Goal: Task Accomplishment & Management: Complete application form

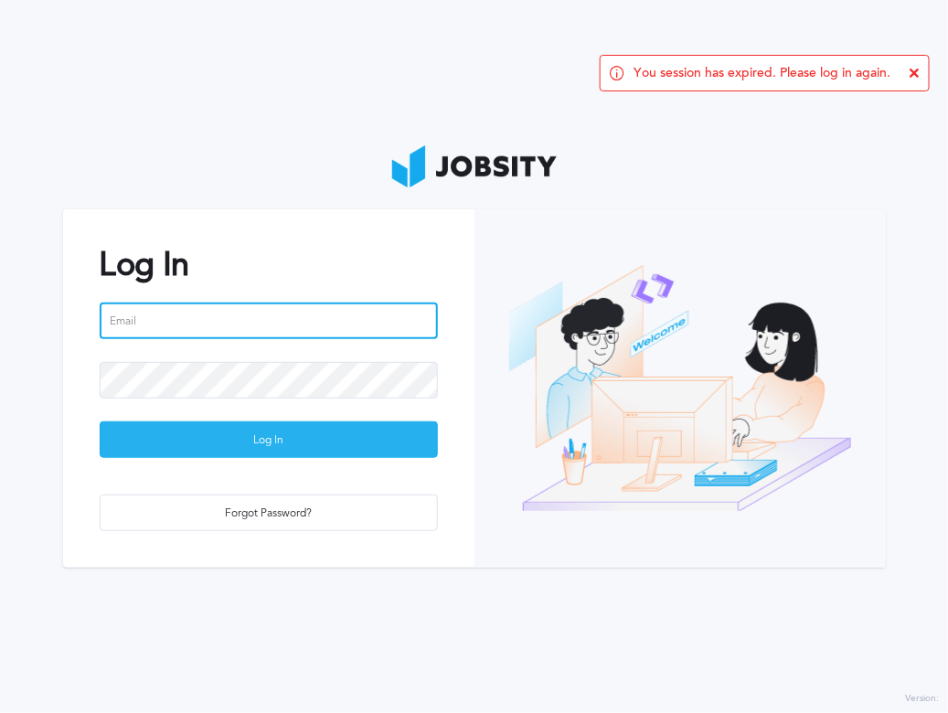
type input "[PERSON_NAME][EMAIL_ADDRESS][DOMAIN_NAME]"
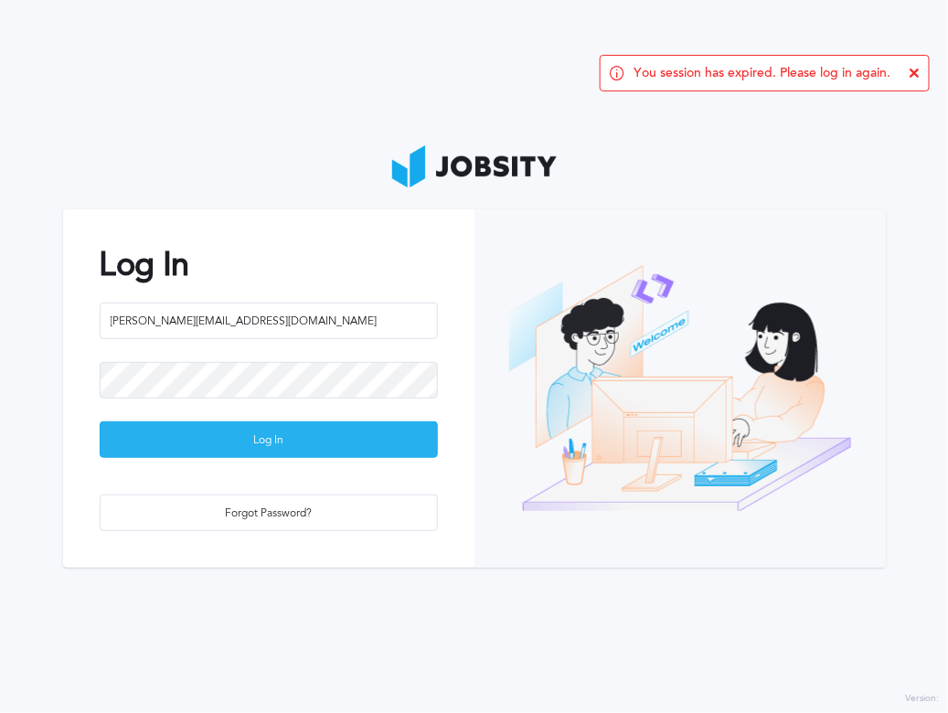
click at [283, 440] on div "Log In" at bounding box center [269, 440] width 336 height 37
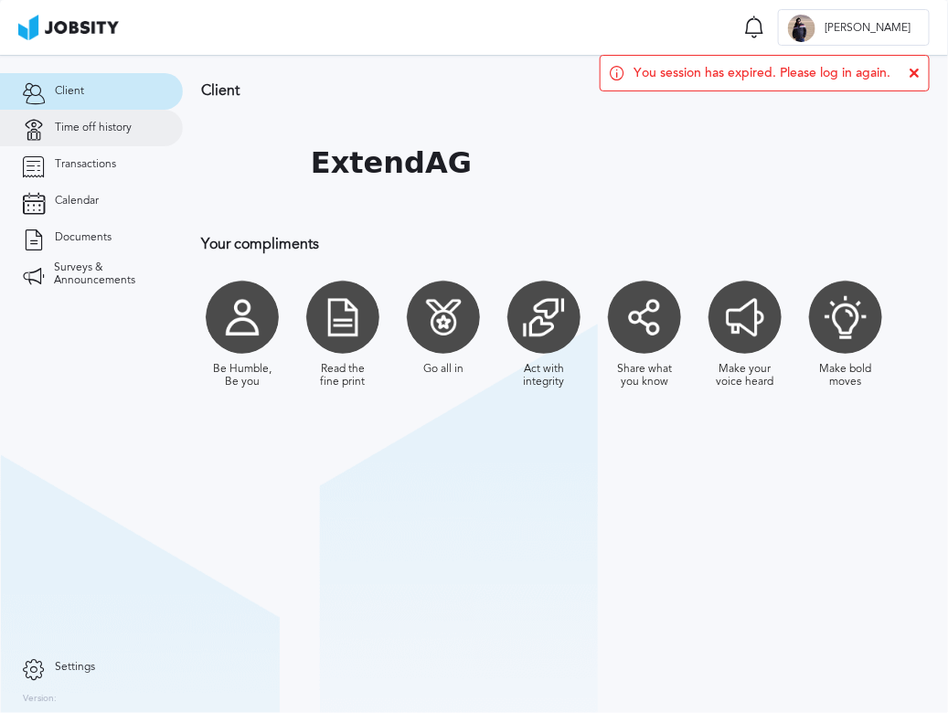
click at [90, 130] on span "Time off history" at bounding box center [93, 128] width 77 height 13
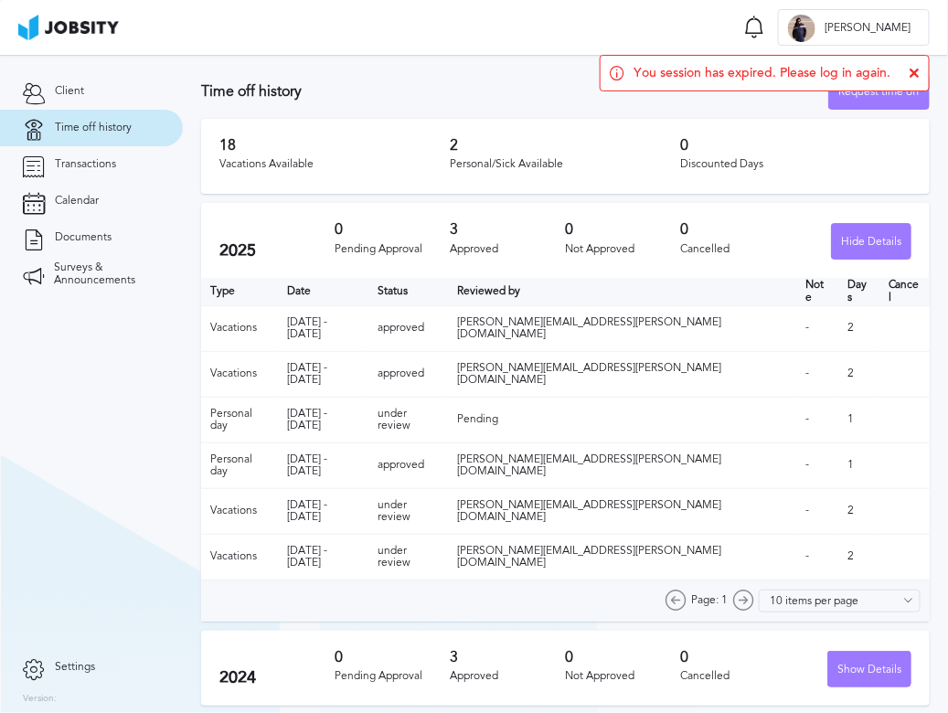
click at [914, 74] on icon at bounding box center [913, 73] width 11 height 11
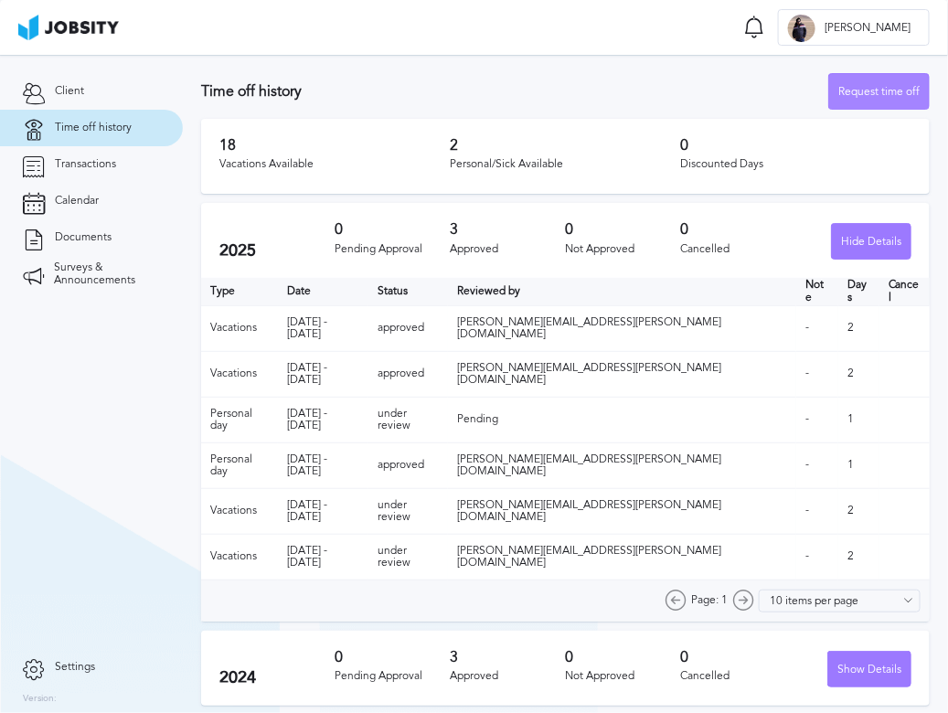
click at [897, 86] on div "Request time off" at bounding box center [879, 92] width 100 height 37
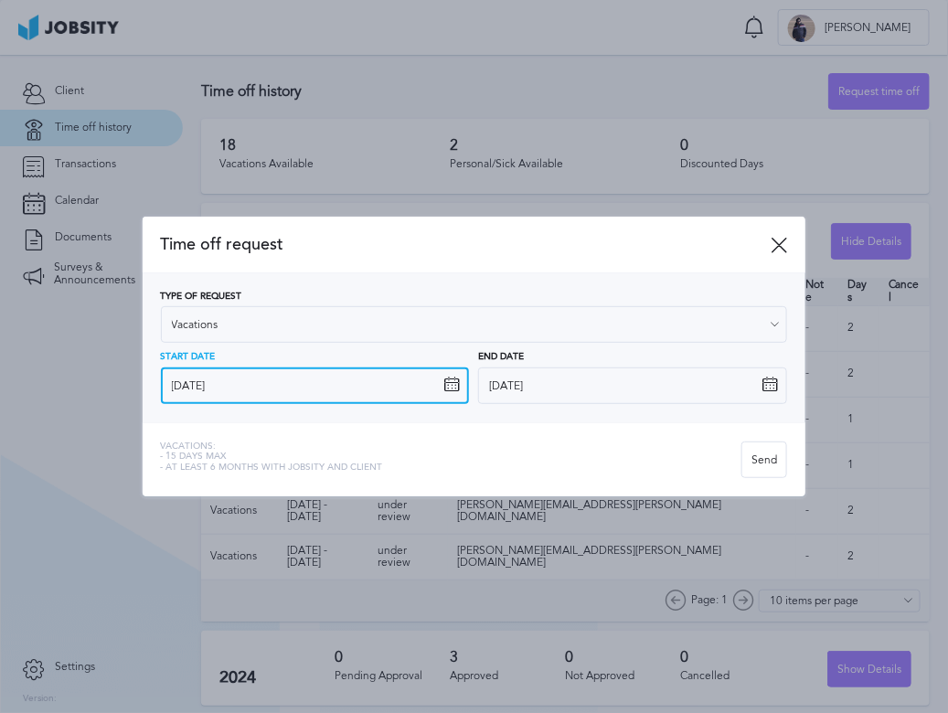
click at [330, 390] on input "[DATE]" at bounding box center [315, 385] width 309 height 37
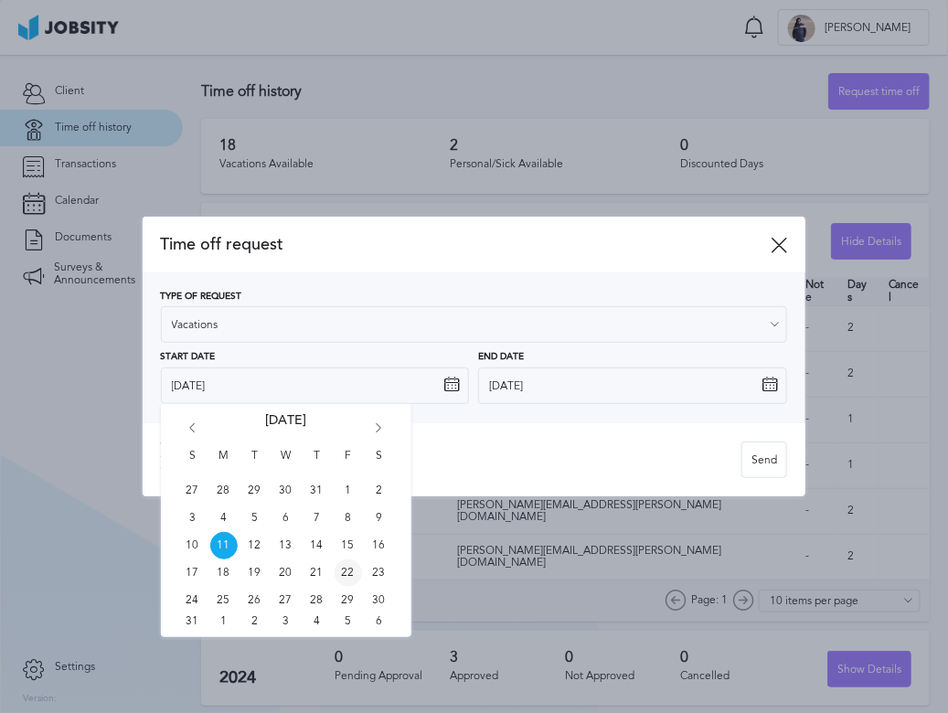
click at [340, 568] on span "22" at bounding box center [347, 572] width 27 height 27
type input "[DATE]"
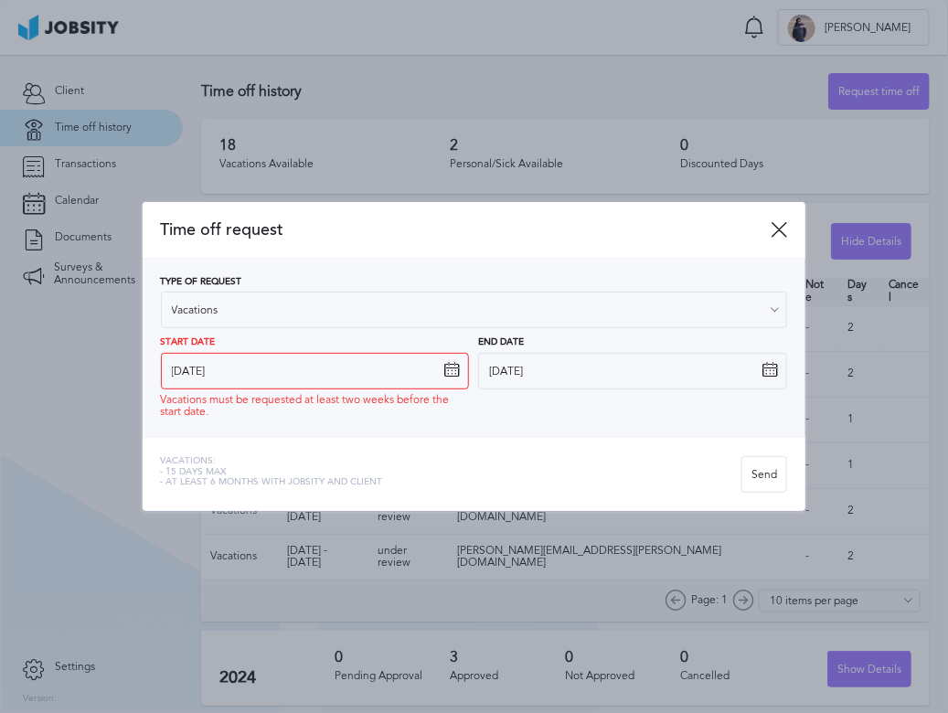
click at [425, 451] on div "Vacations: - 15 days max - At least 6 months with jobsity and client Send" at bounding box center [475, 474] width 664 height 74
click at [772, 233] on icon at bounding box center [778, 229] width 16 height 16
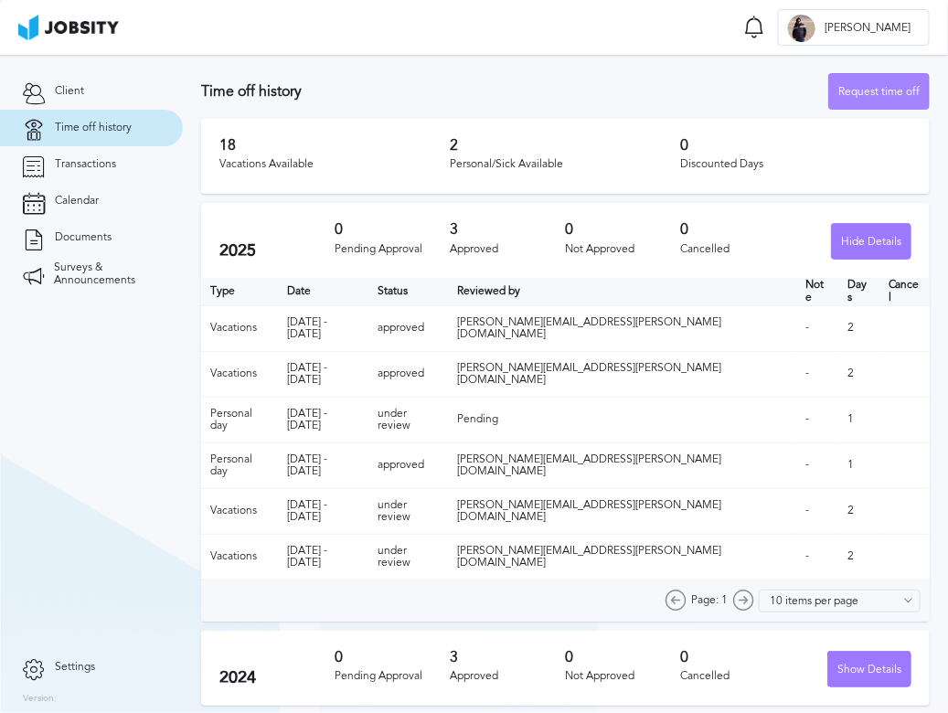
click at [844, 95] on div "Request time off" at bounding box center [879, 92] width 100 height 37
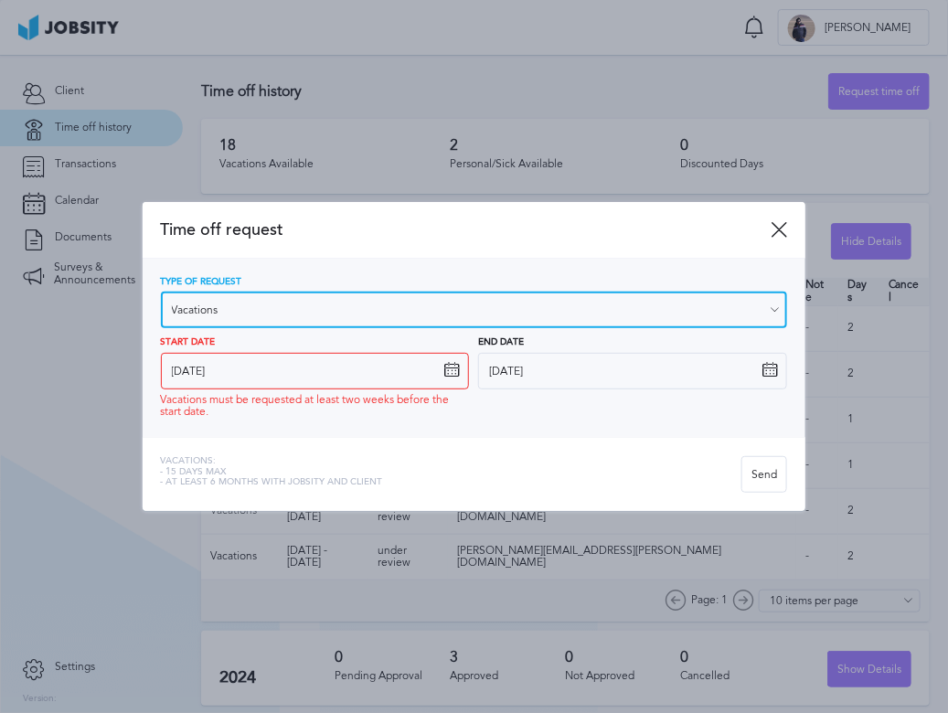
click at [427, 308] on input "Vacations" at bounding box center [474, 310] width 627 height 37
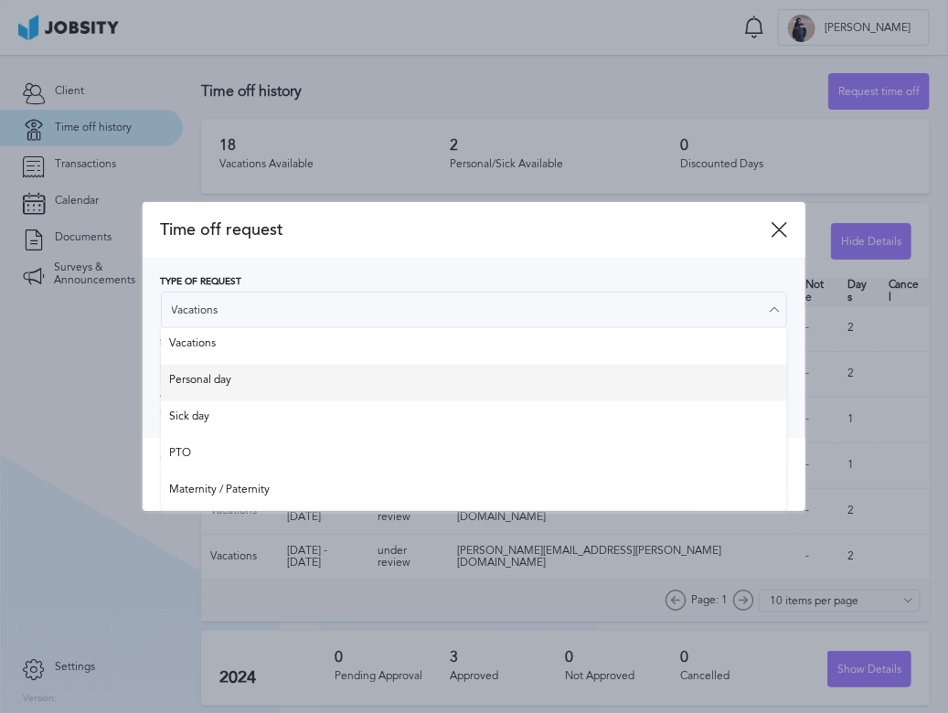
type input "Personal day"
click at [293, 383] on div "Type of Request Personal day Vacations Personal day Sick day PTO Maternity / Pa…" at bounding box center [474, 348] width 627 height 143
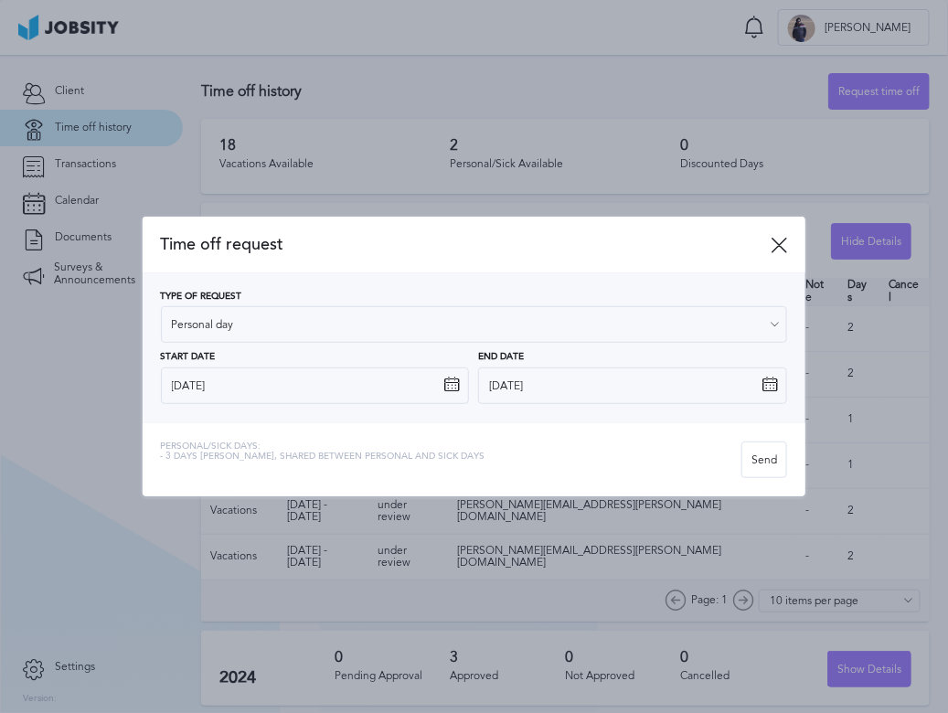
click at [568, 438] on div "Personal/Sick days: - 3 days [PERSON_NAME], shared between personal and sick da…" at bounding box center [475, 459] width 664 height 74
click at [767, 463] on div "Send" at bounding box center [764, 460] width 44 height 37
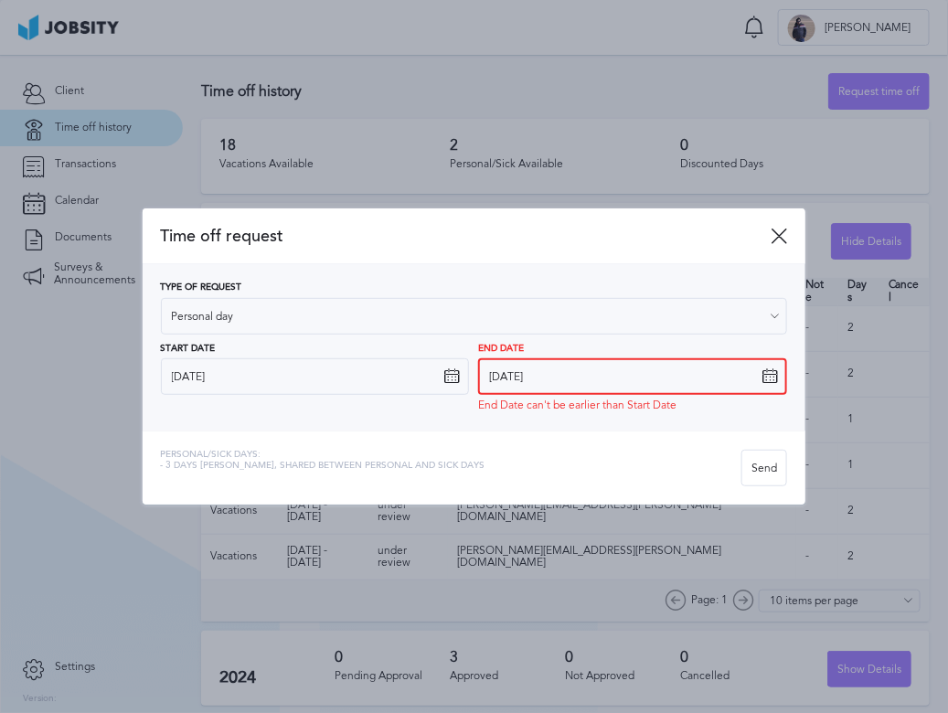
click at [666, 378] on input "[DATE]" at bounding box center [632, 376] width 309 height 37
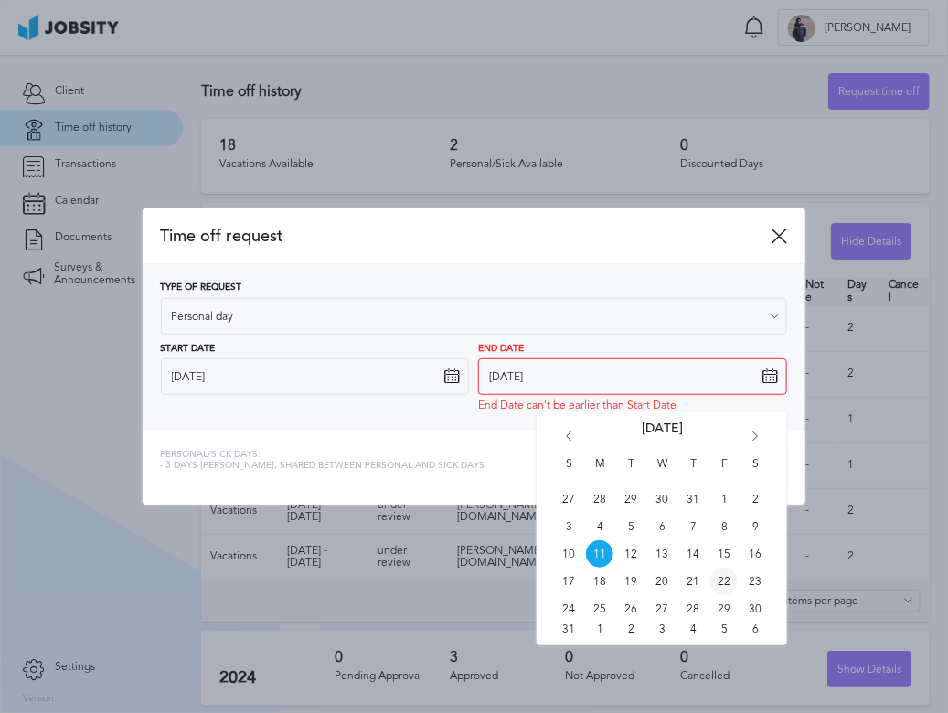
click at [717, 580] on span "22" at bounding box center [723, 581] width 27 height 27
type input "[DATE]"
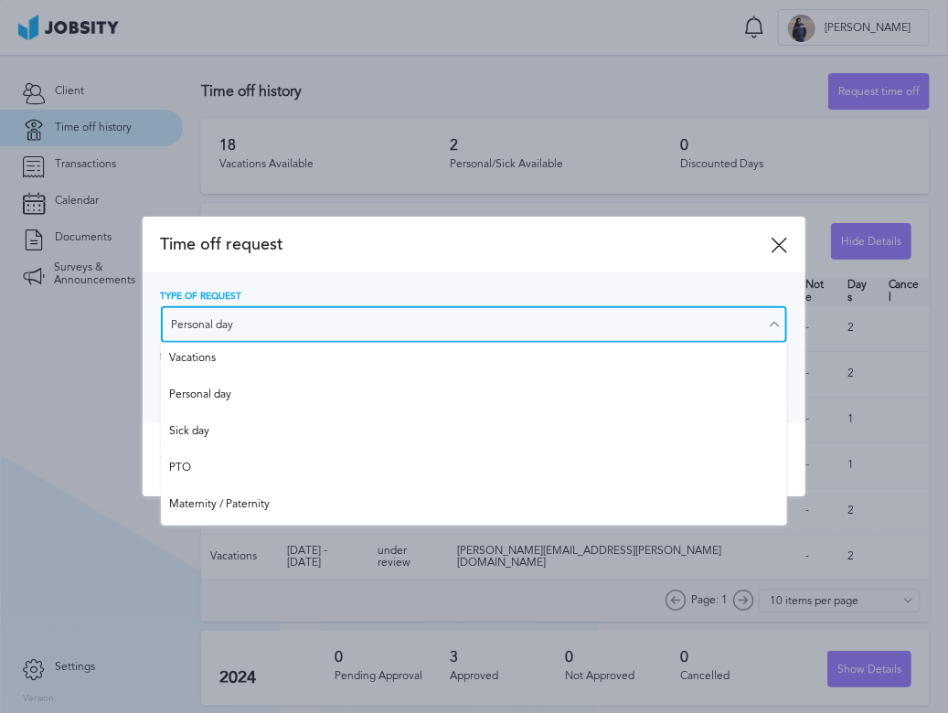
click at [336, 324] on input "Personal day" at bounding box center [474, 324] width 627 height 37
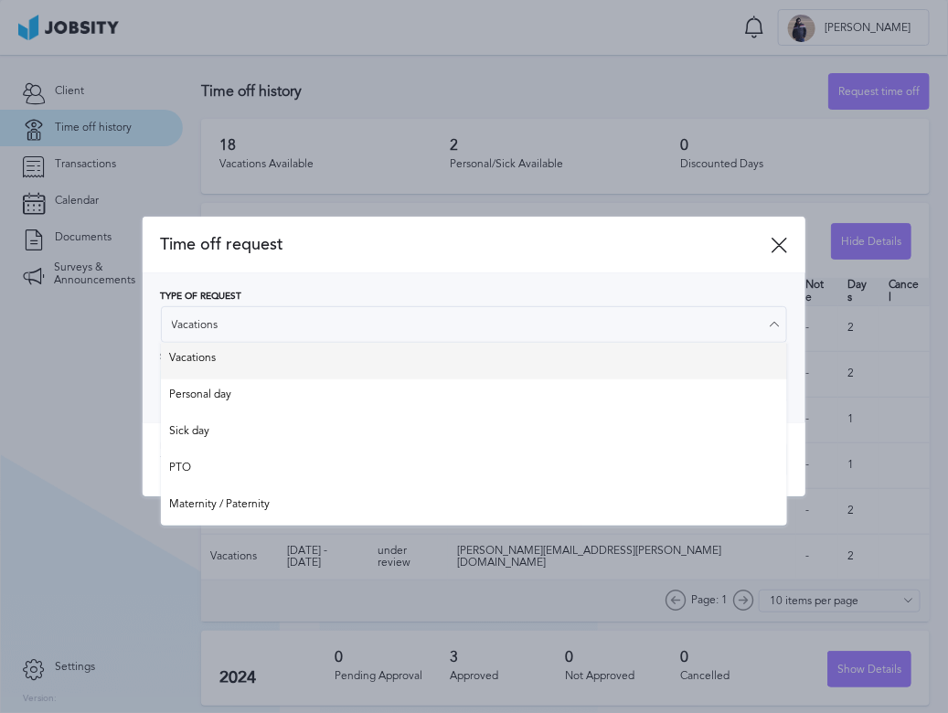
click at [227, 353] on div "Type of Request Vacations Vacations Personal day Sick day PTO Maternity / Pater…" at bounding box center [474, 348] width 627 height 112
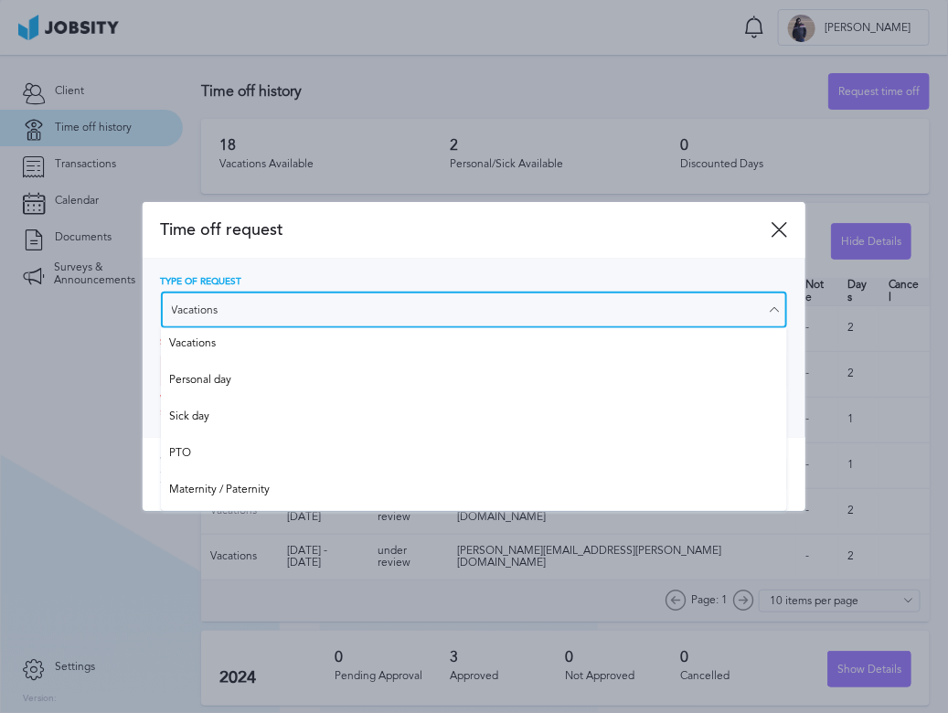
click at [287, 315] on input "Vacations" at bounding box center [474, 310] width 627 height 37
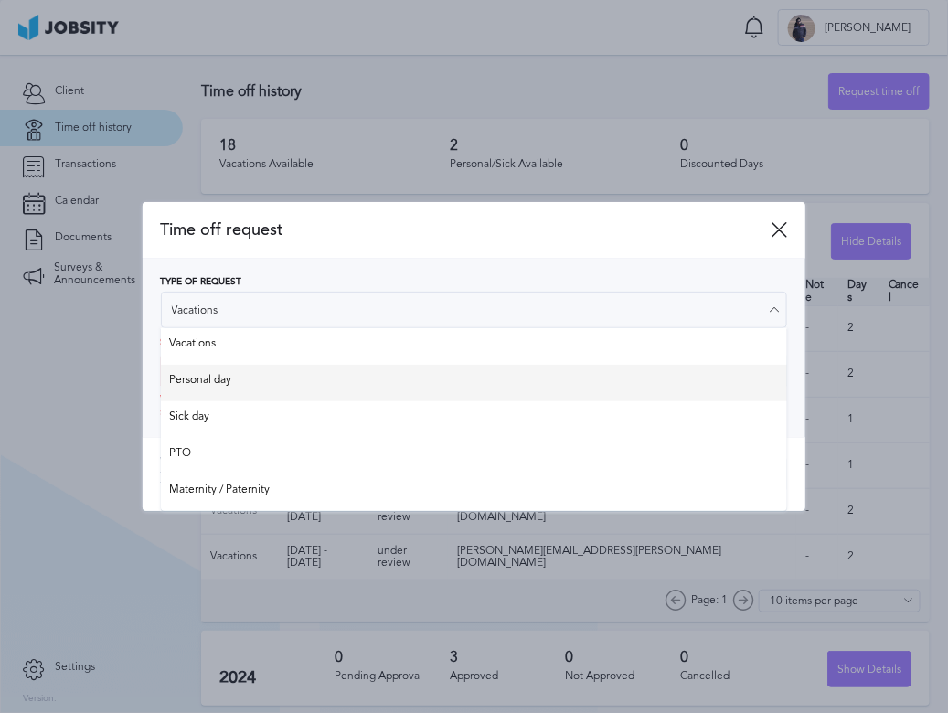
type input "Personal day"
click at [262, 381] on div "Type of Request Personal day Vacations Personal day Sick day PTO Maternity / Pa…" at bounding box center [474, 348] width 627 height 143
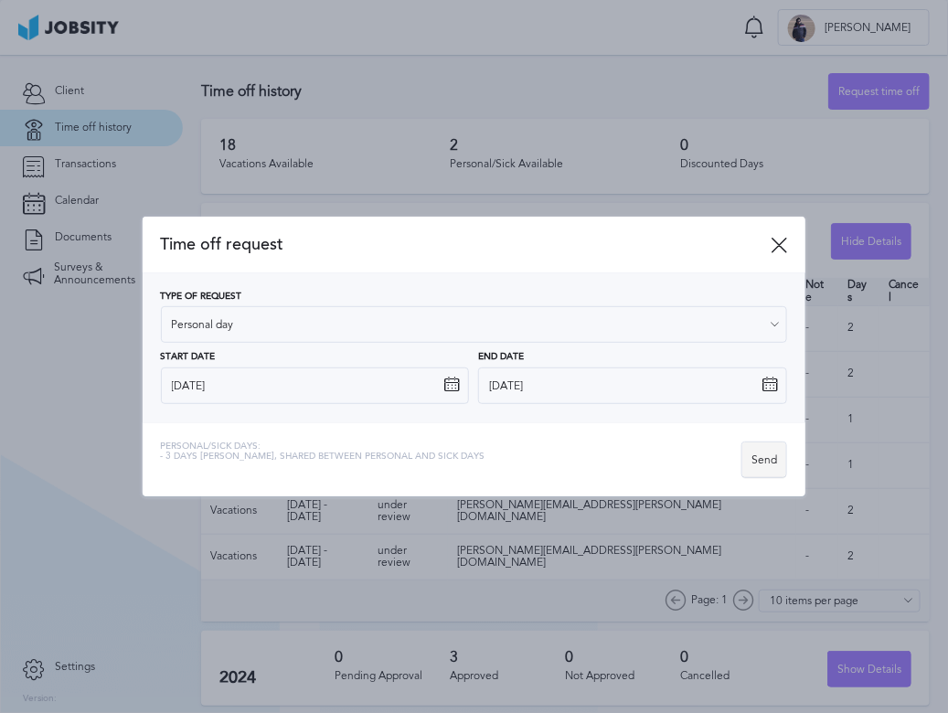
click at [763, 453] on div "Send" at bounding box center [764, 460] width 44 height 37
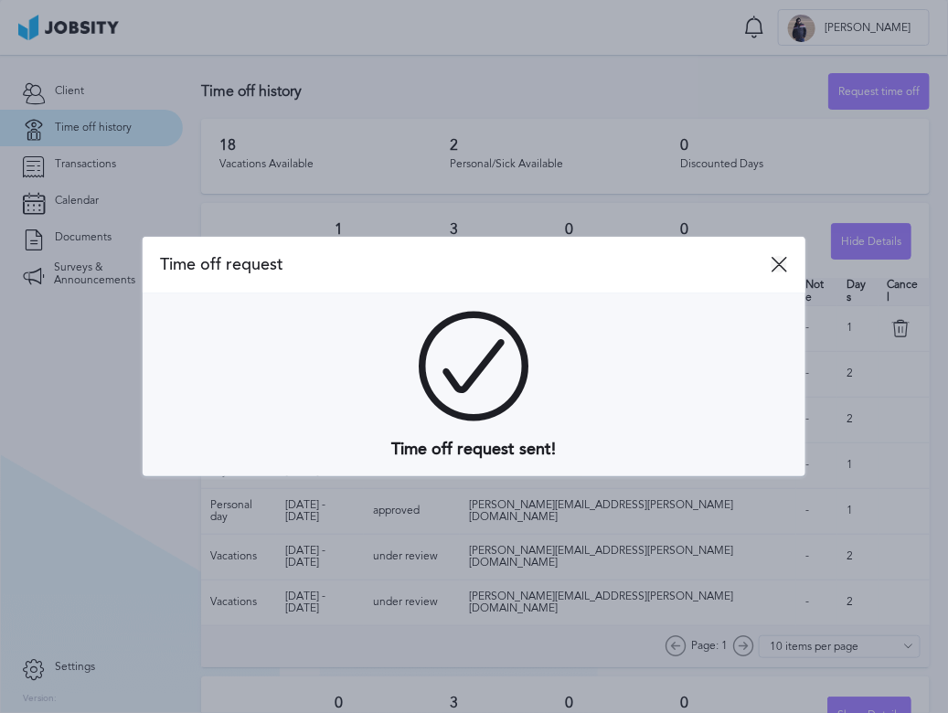
click at [771, 260] on icon at bounding box center [778, 264] width 16 height 16
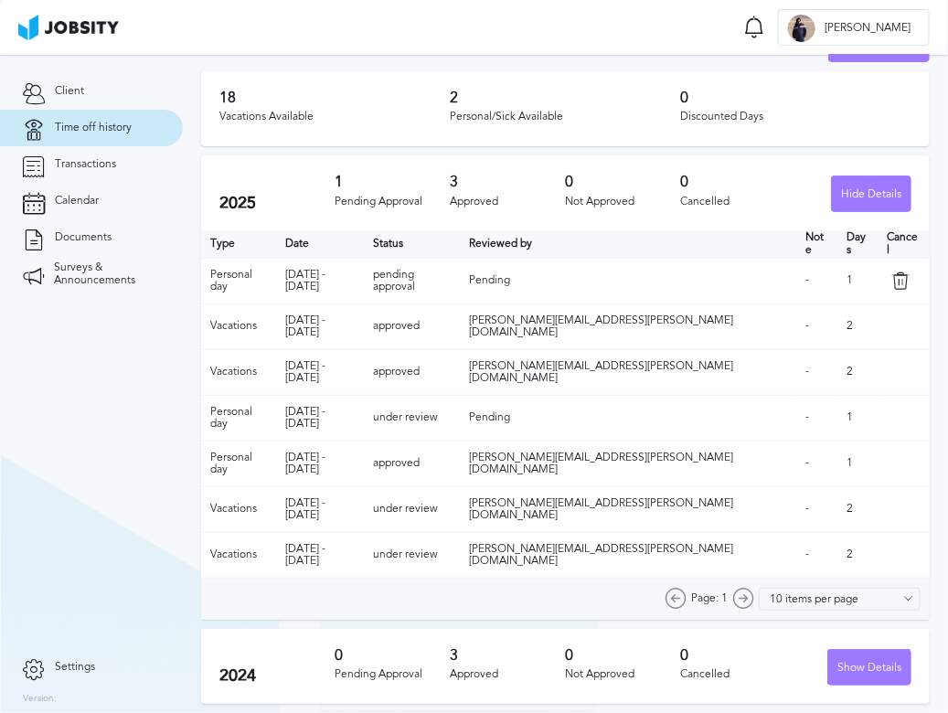
scroll to position [26, 0]
